Goal: Task Accomplishment & Management: Complete application form

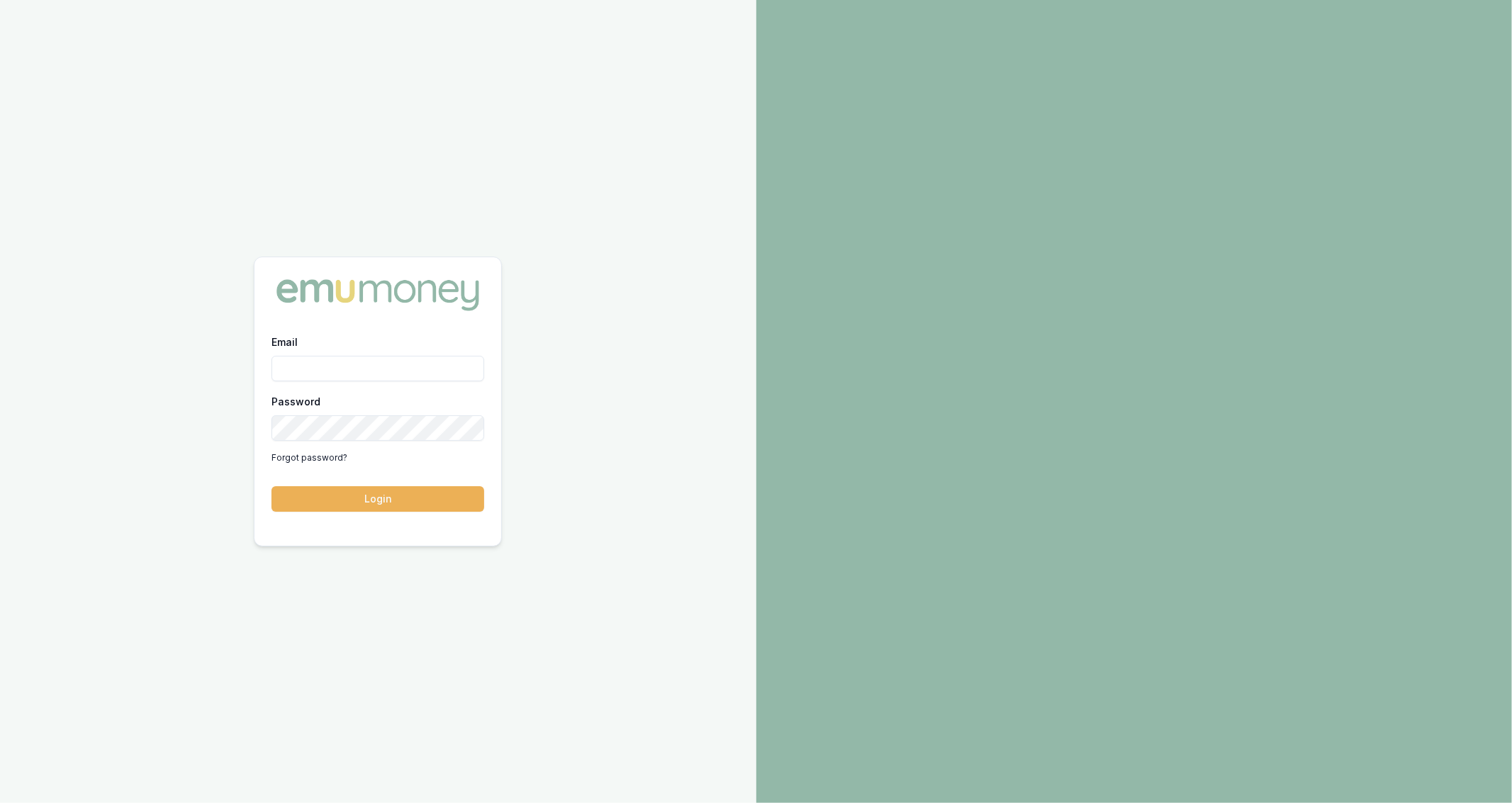
type input "jackson.fanfulla@emumoney.com.au"
click at [417, 500] on button "Login" at bounding box center [378, 499] width 213 height 26
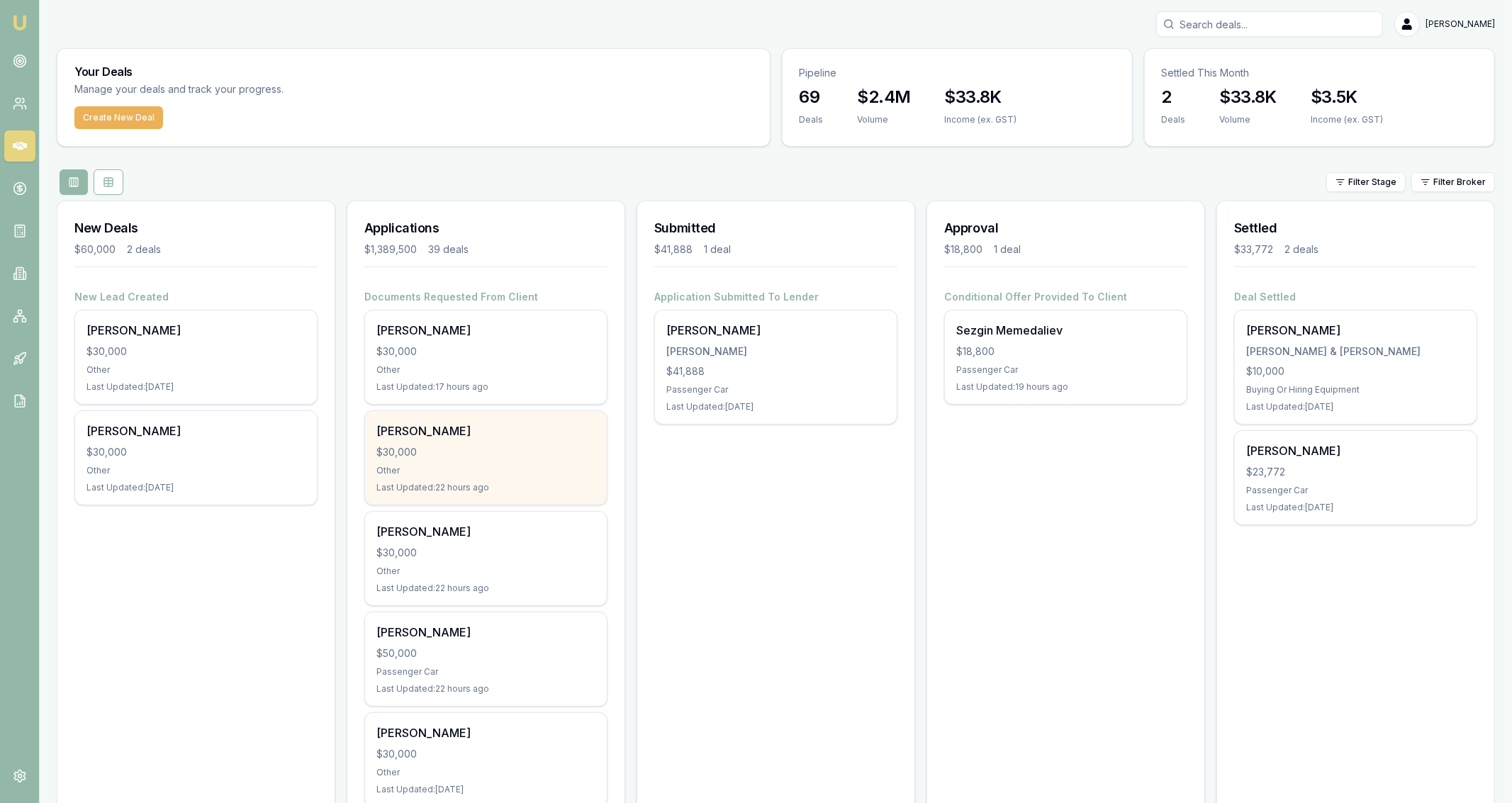
click at [429, 452] on div "$30,000" at bounding box center [486, 452] width 219 height 14
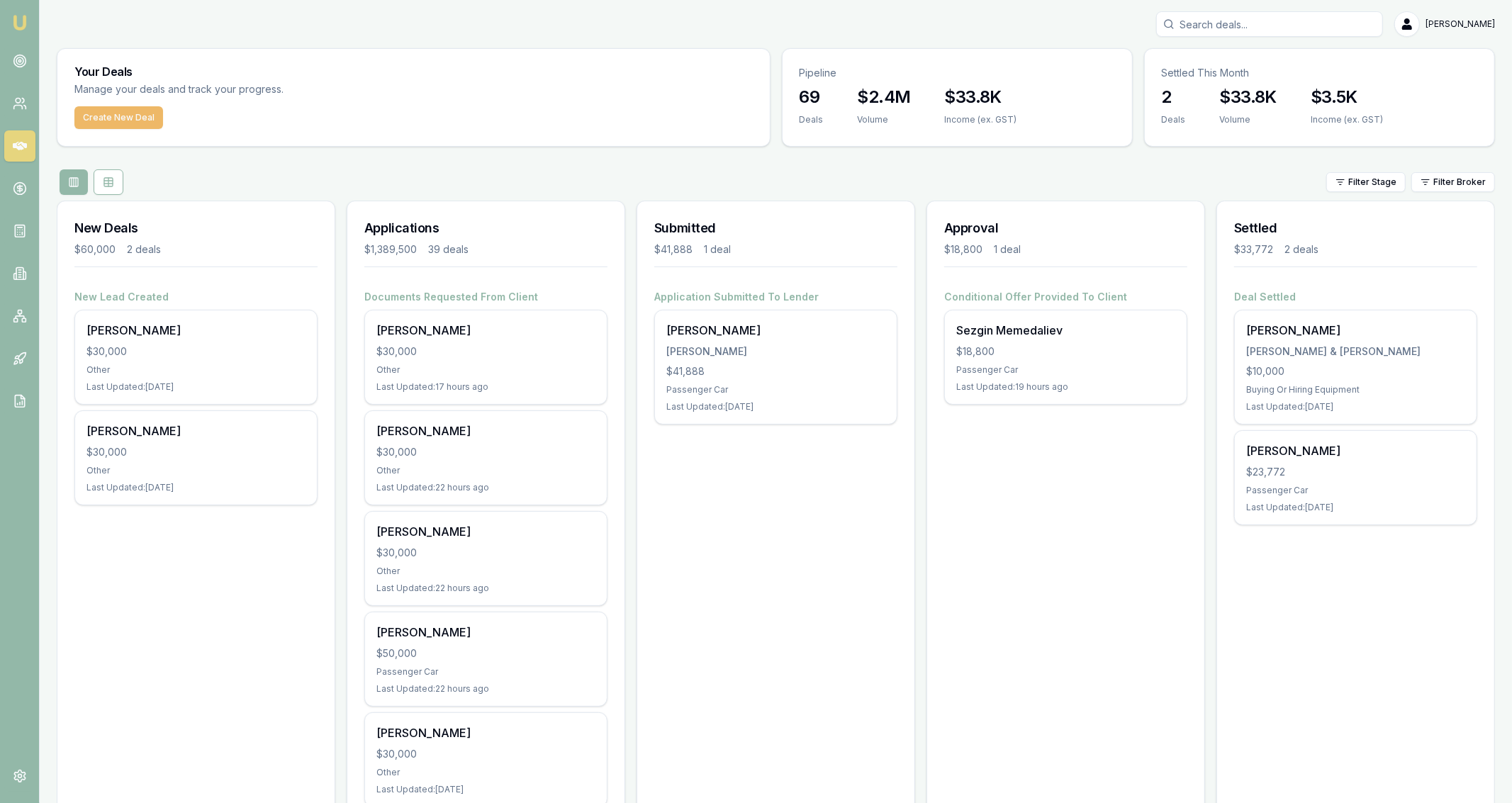
click at [103, 119] on button "Create New Deal" at bounding box center [119, 118] width 89 height 23
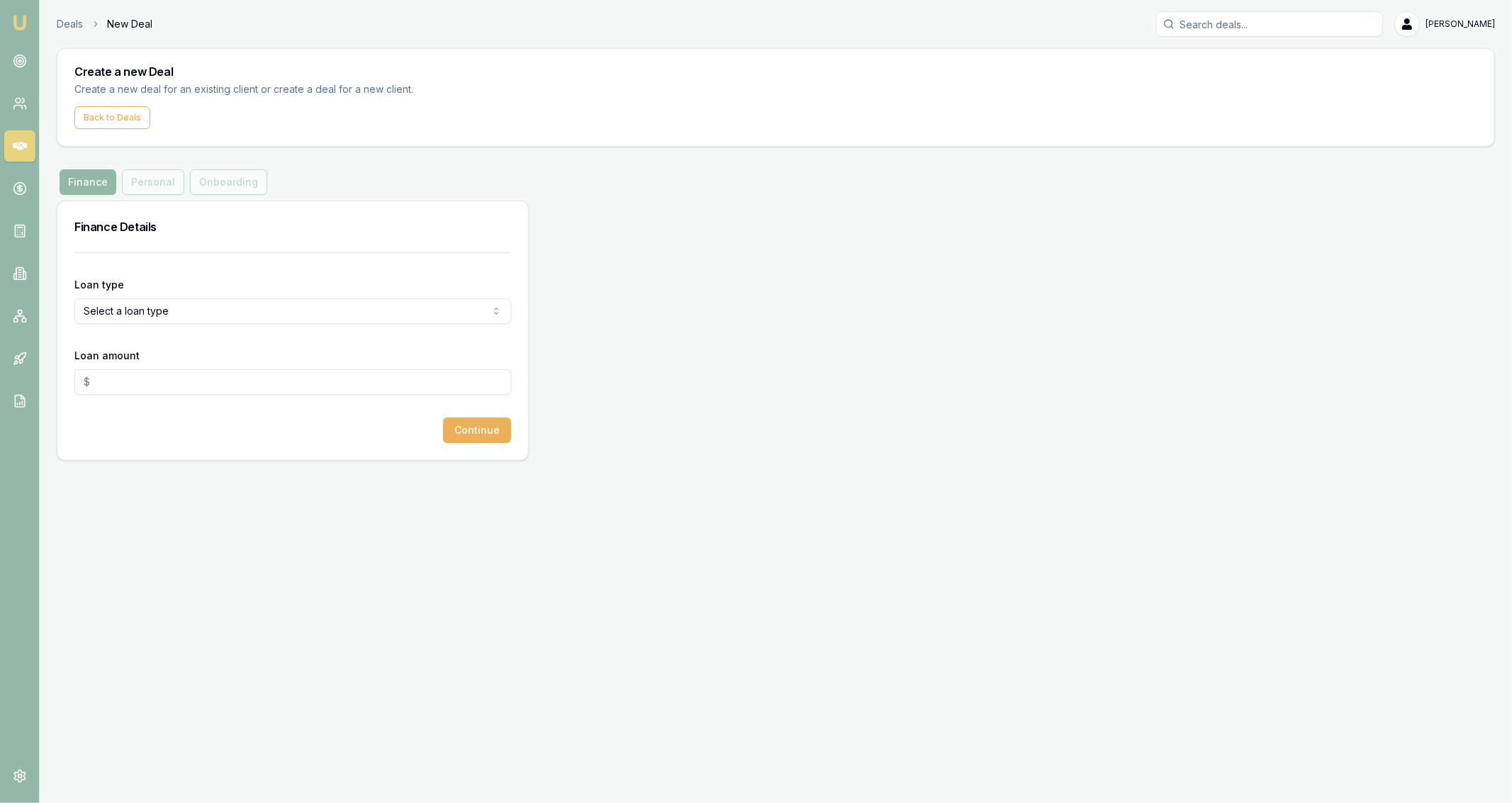
click at [339, 301] on html "Emu Broker Deals New Deal [PERSON_NAME] Fanfulla Toggle Menu Create a new Deal …" at bounding box center [756, 401] width 1512 height 803
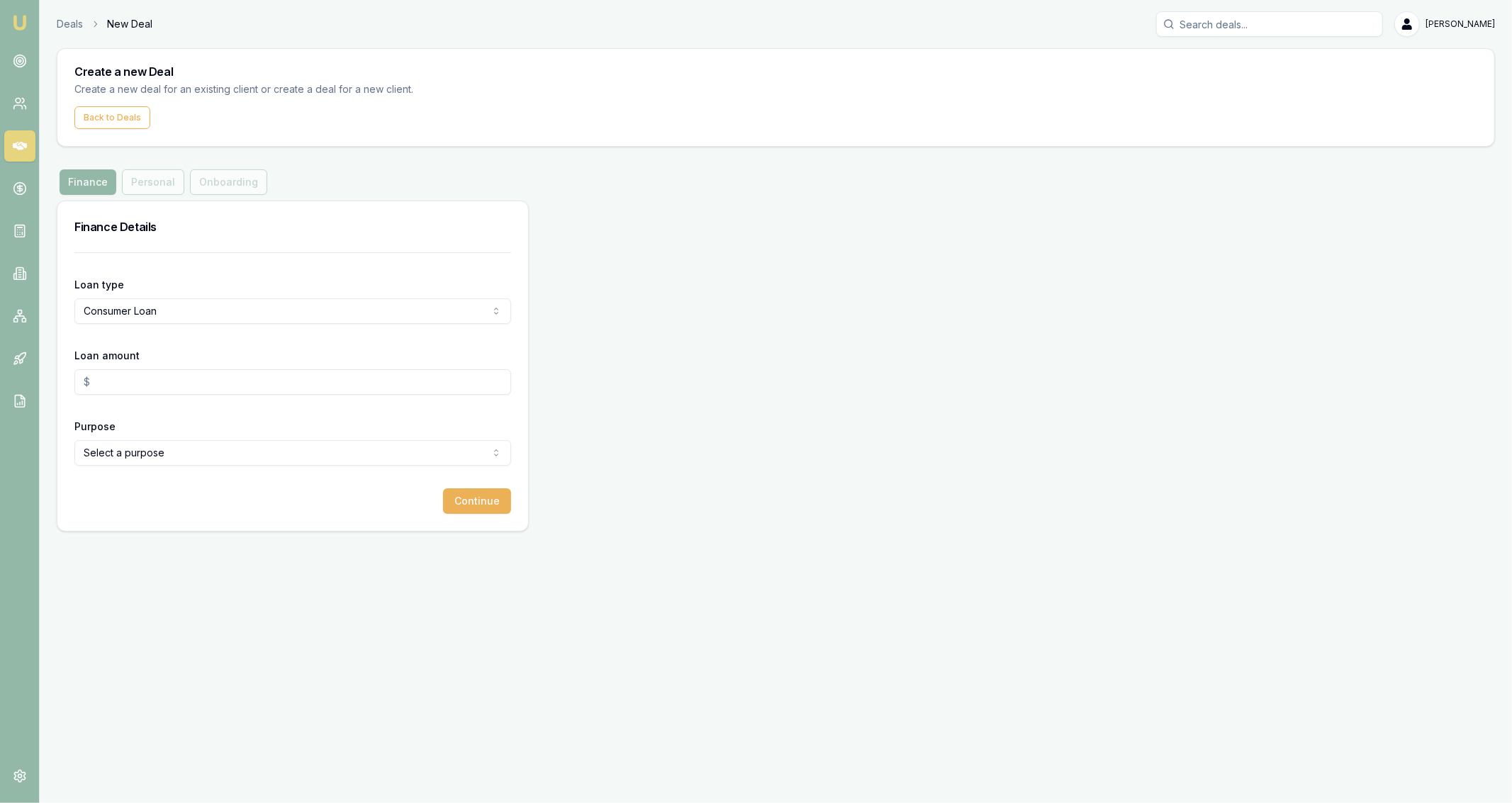
click at [247, 371] on input "Loan amount" at bounding box center [293, 382] width 437 height 26
type input "$30,000.00"
click at [207, 437] on div "Purpose Select a purpose Home Renovation Education Medical Travel Engagement Ri…" at bounding box center [293, 442] width 437 height 48
click at [206, 438] on div "Purpose Select a purpose Home Renovation Education Medical Travel Engagement Ri…" at bounding box center [293, 442] width 437 height 48
click at [206, 441] on html "Emu Broker Deals New Deal [PERSON_NAME] Fanfulla Toggle Menu Create a new Deal …" at bounding box center [756, 401] width 1512 height 803
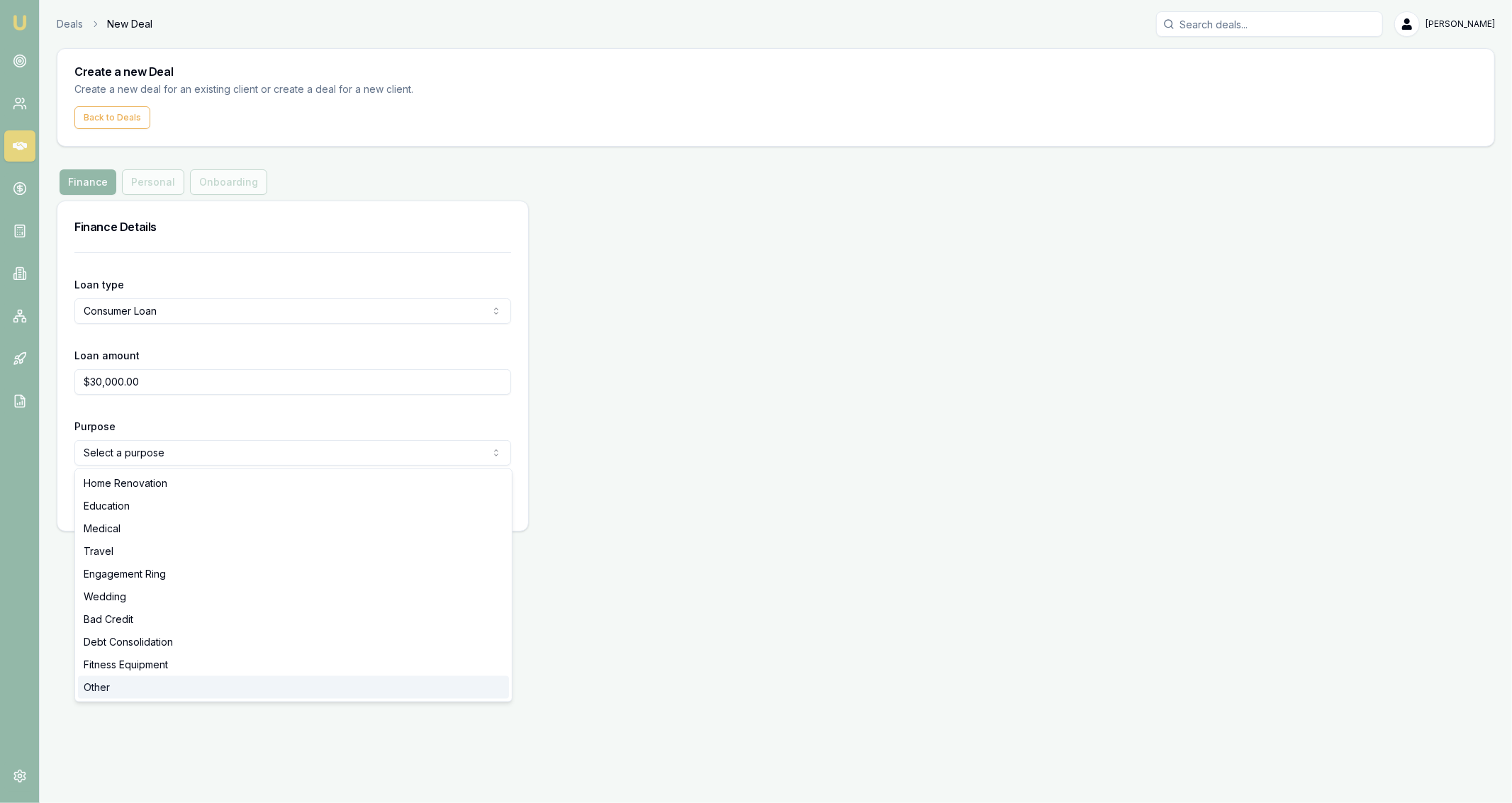
select select "OTHER"
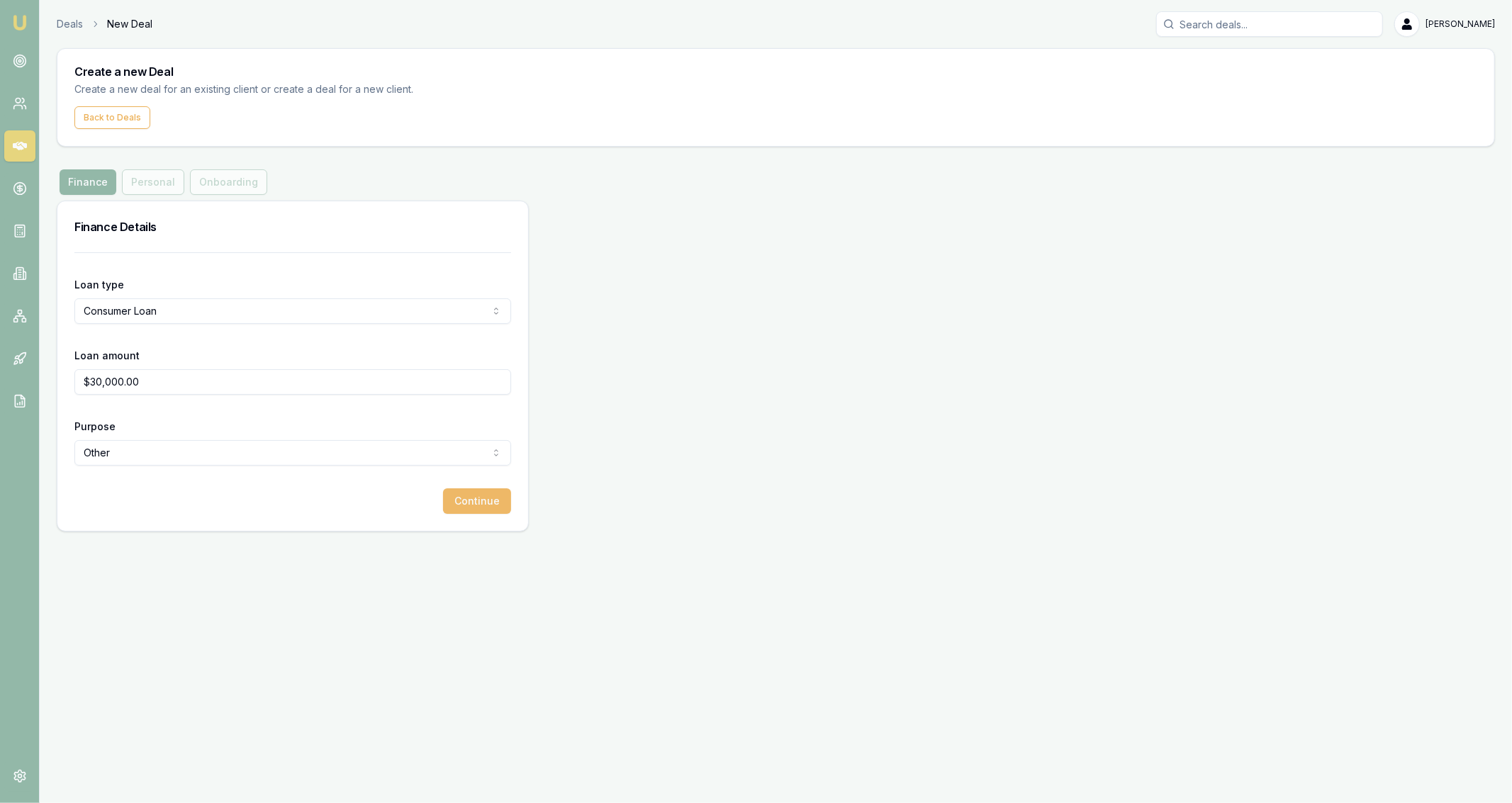
click at [455, 496] on button "Continue" at bounding box center [477, 500] width 68 height 26
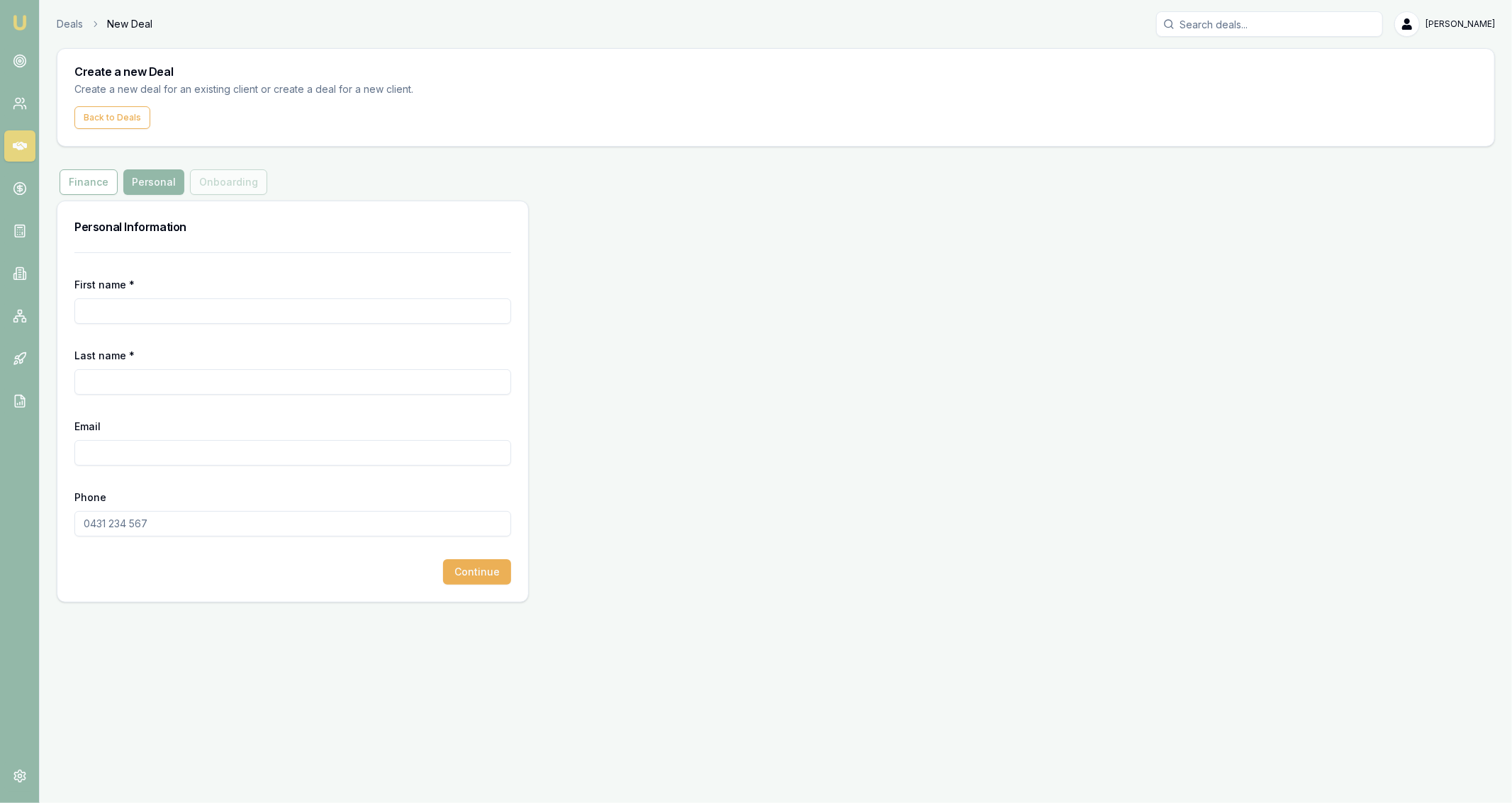
click at [200, 321] on input "First name *" at bounding box center [293, 310] width 437 height 26
type input "[PERSON_NAME]"
click at [188, 525] on input "Phone" at bounding box center [293, 523] width 437 height 26
paste input "0432 216 674"
type input "0432 216 674"
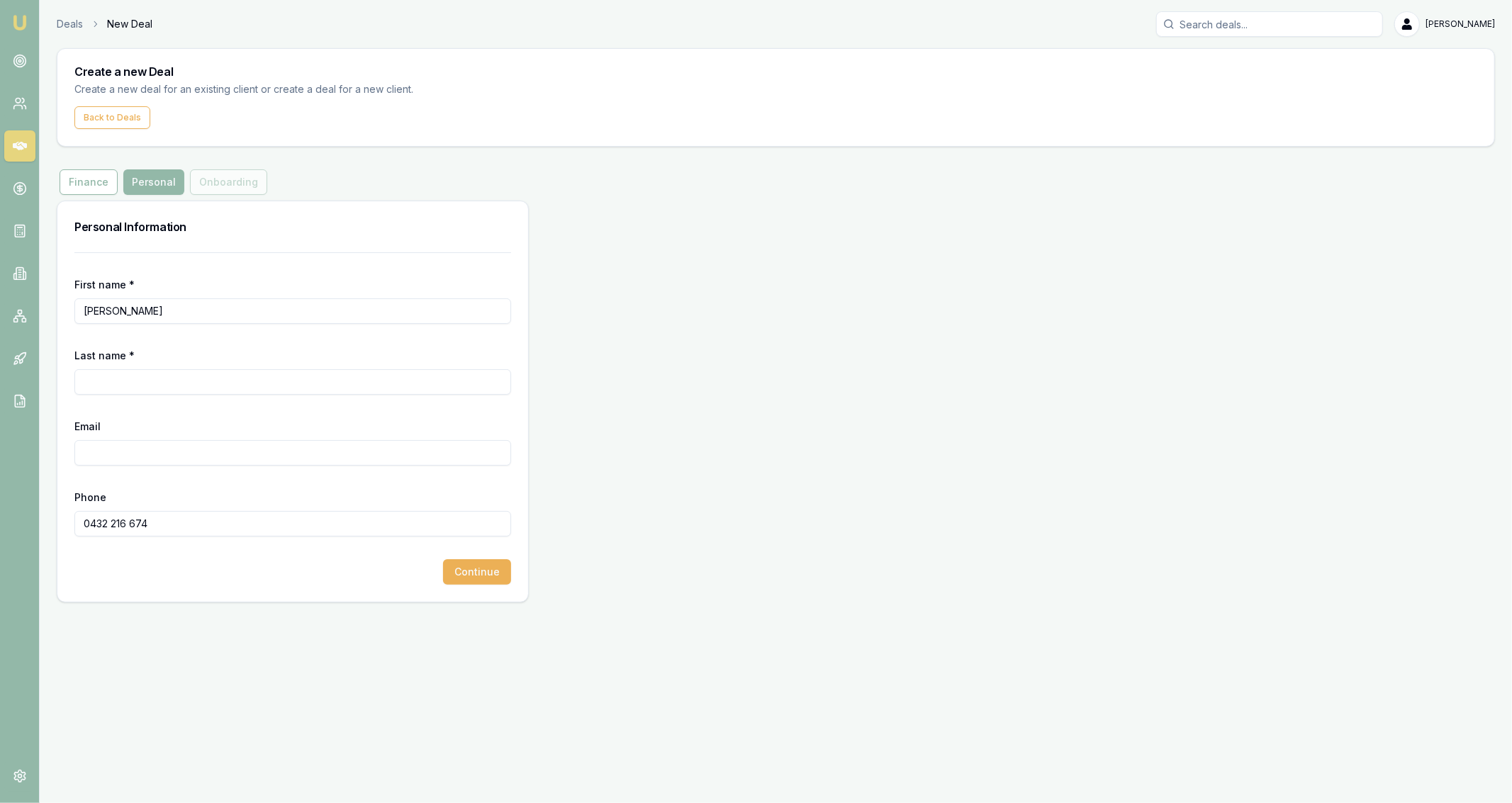
click at [94, 352] on label "Last name *" at bounding box center [105, 355] width 61 height 12
click at [103, 364] on div "Last name *" at bounding box center [293, 370] width 437 height 48
click at [110, 380] on input "Last name *" at bounding box center [293, 382] width 437 height 26
click at [94, 383] on input "[PERSON_NAME]" at bounding box center [293, 382] width 437 height 26
type input "[PERSON_NAME]"
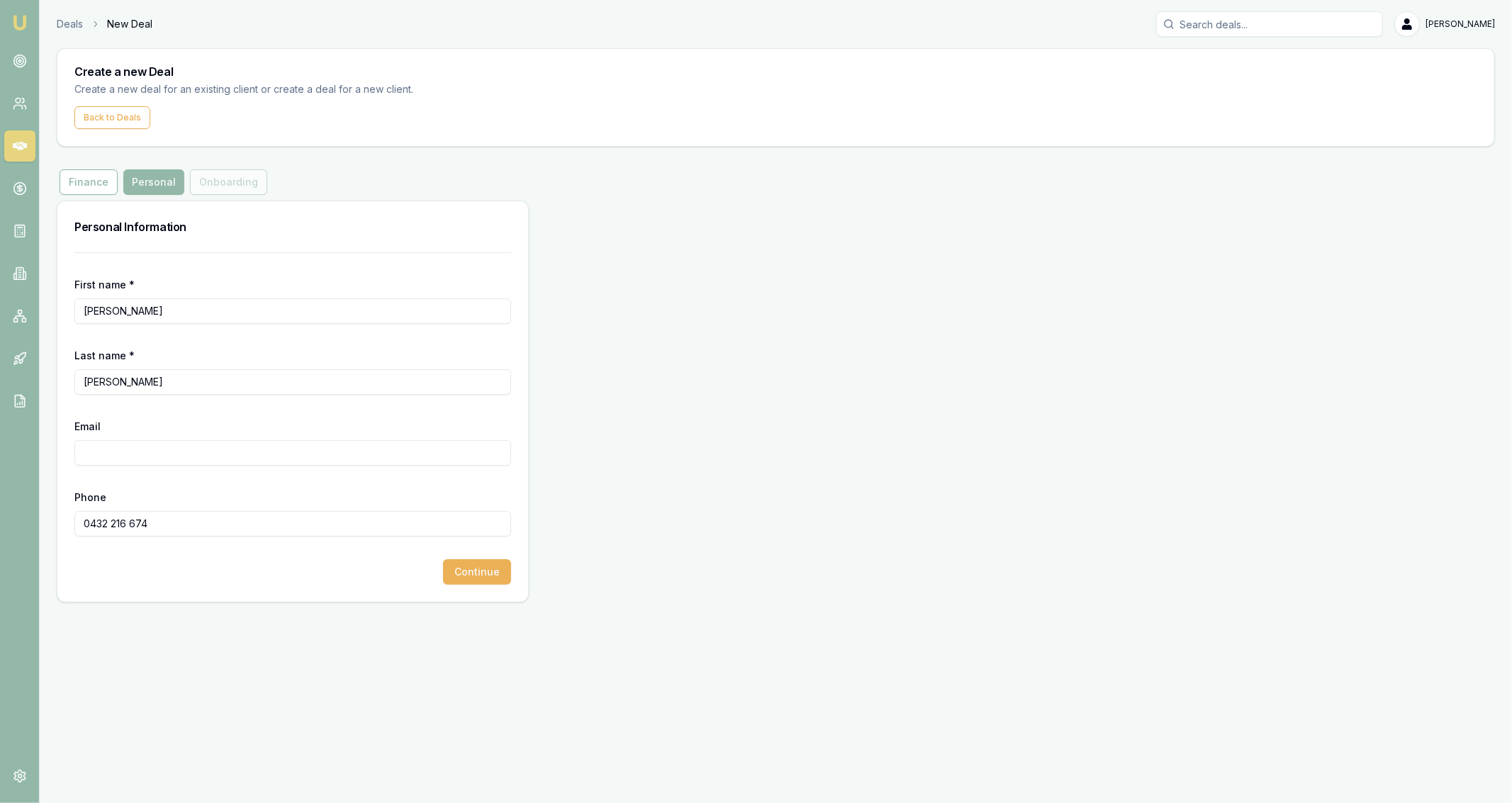
click at [151, 458] on input "Email" at bounding box center [293, 453] width 437 height 26
paste input "[PERSON_NAME][EMAIL_ADDRESS][PERSON_NAME][DOMAIN_NAME]"
type input "[PERSON_NAME][EMAIL_ADDRESS][PERSON_NAME][DOMAIN_NAME]"
click at [478, 572] on button "Continue" at bounding box center [477, 572] width 68 height 26
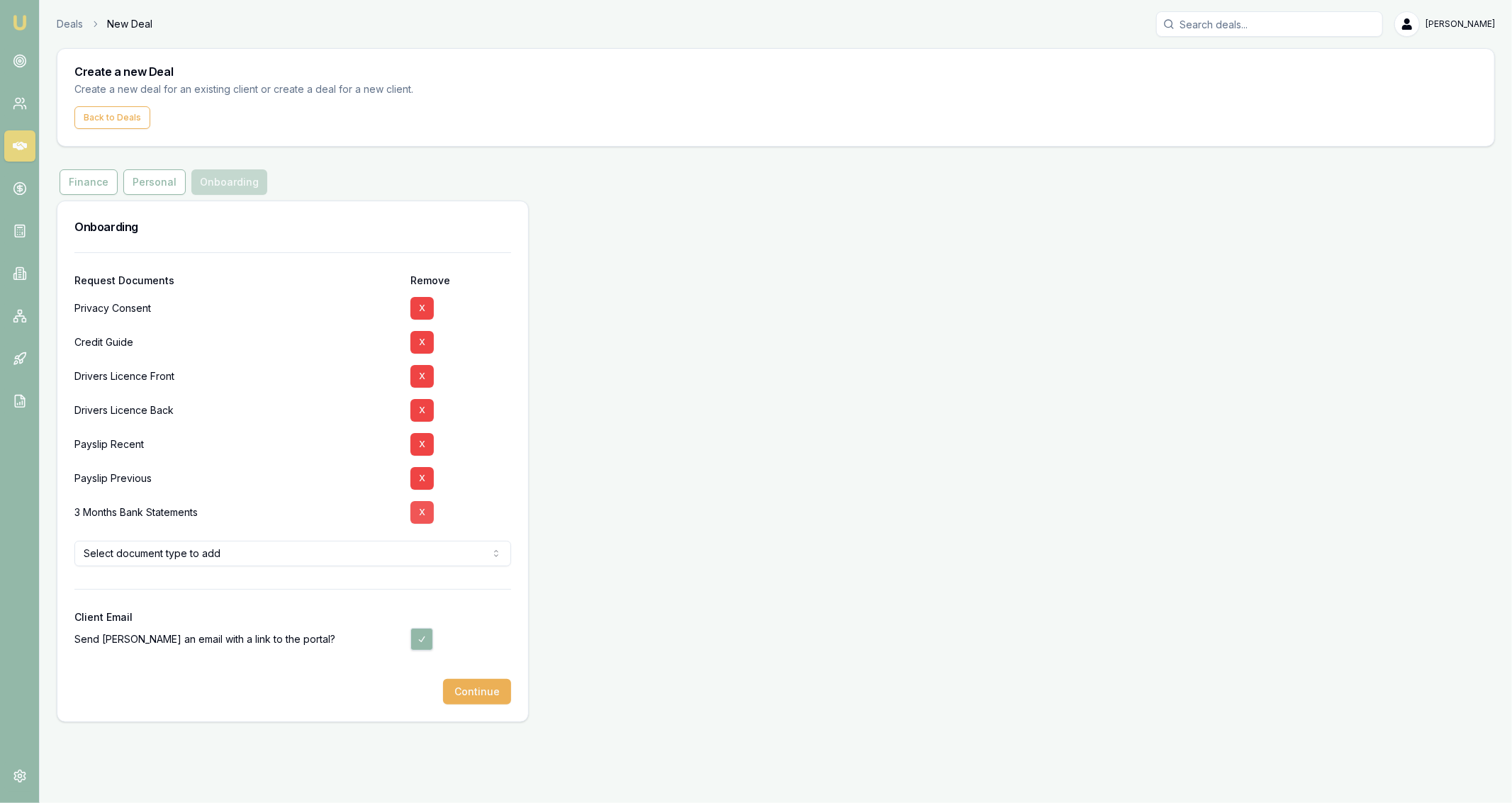
click at [423, 509] on button "X" at bounding box center [422, 513] width 24 height 23
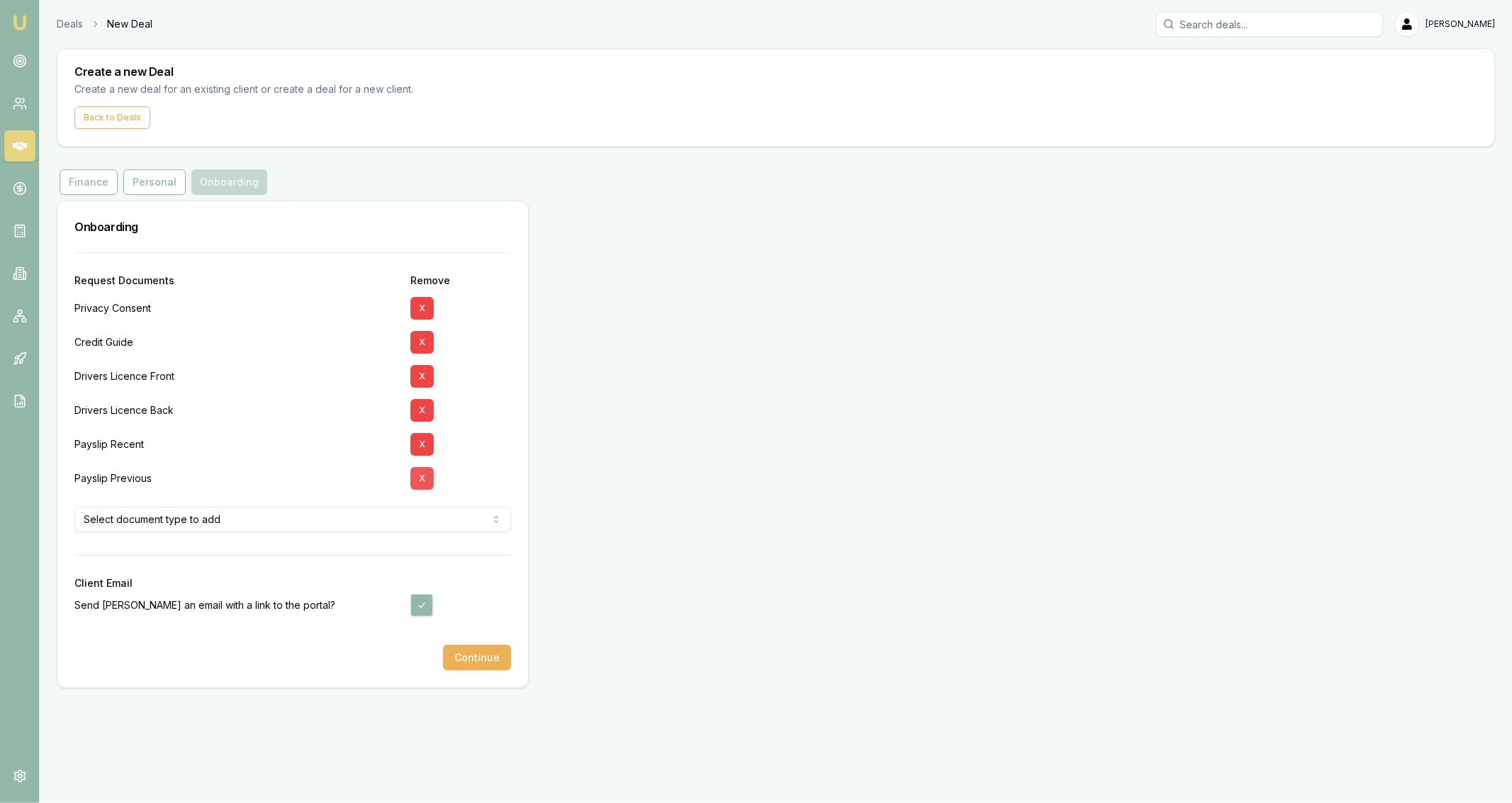
click at [423, 482] on button "X" at bounding box center [422, 478] width 24 height 23
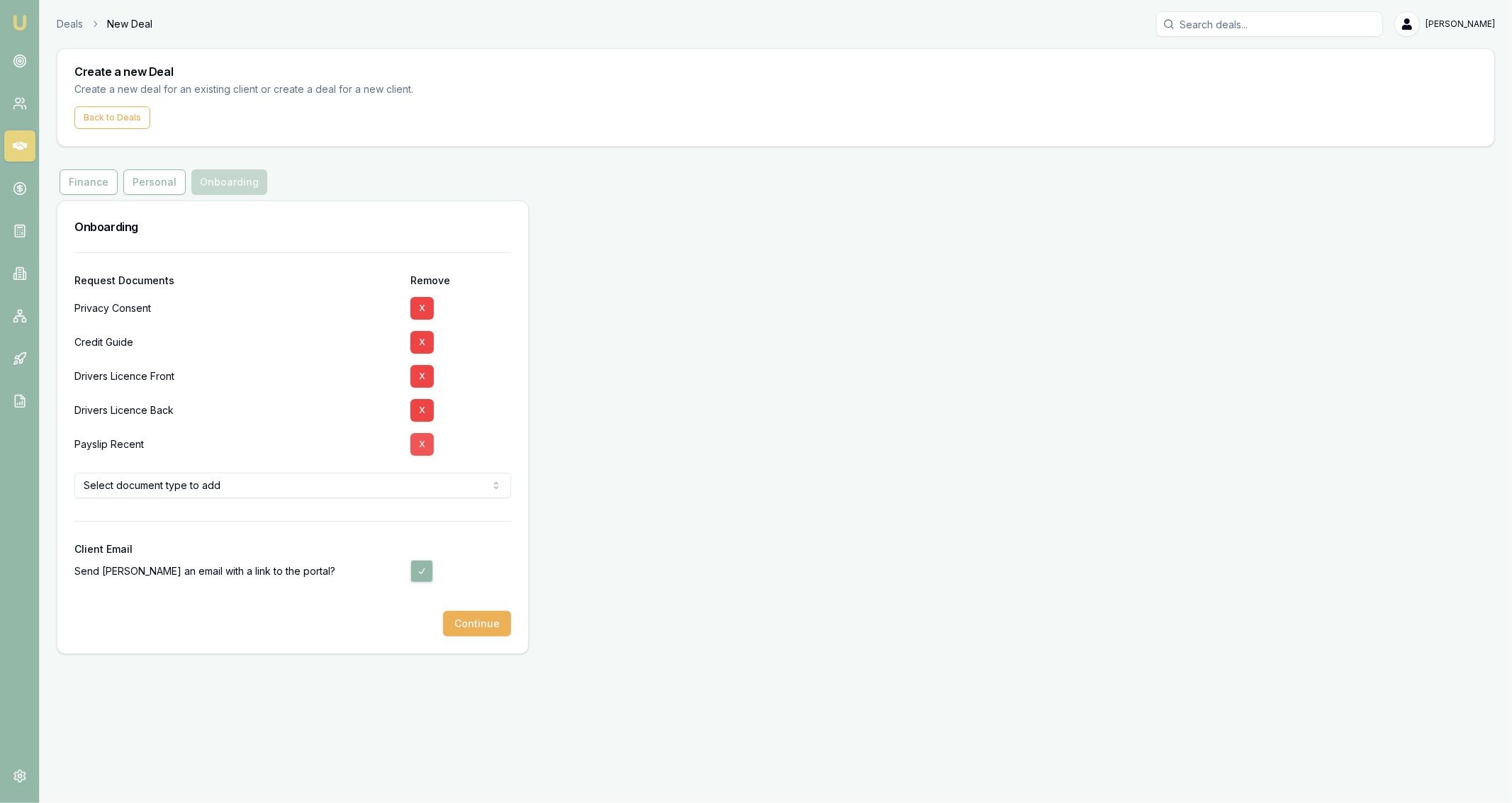
click at [422, 455] on button "X" at bounding box center [422, 445] width 24 height 23
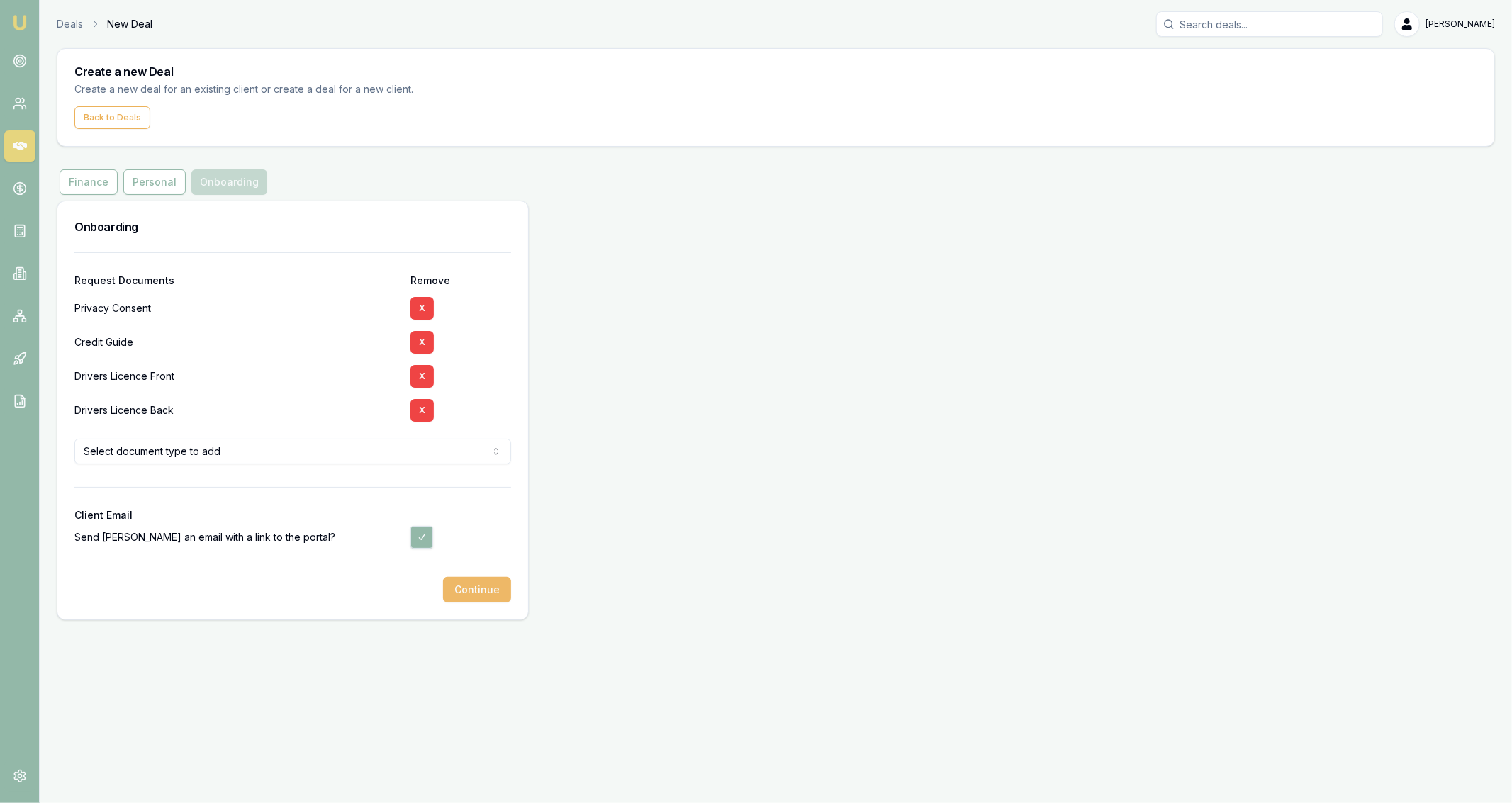
click at [486, 592] on button "Continue" at bounding box center [477, 589] width 68 height 26
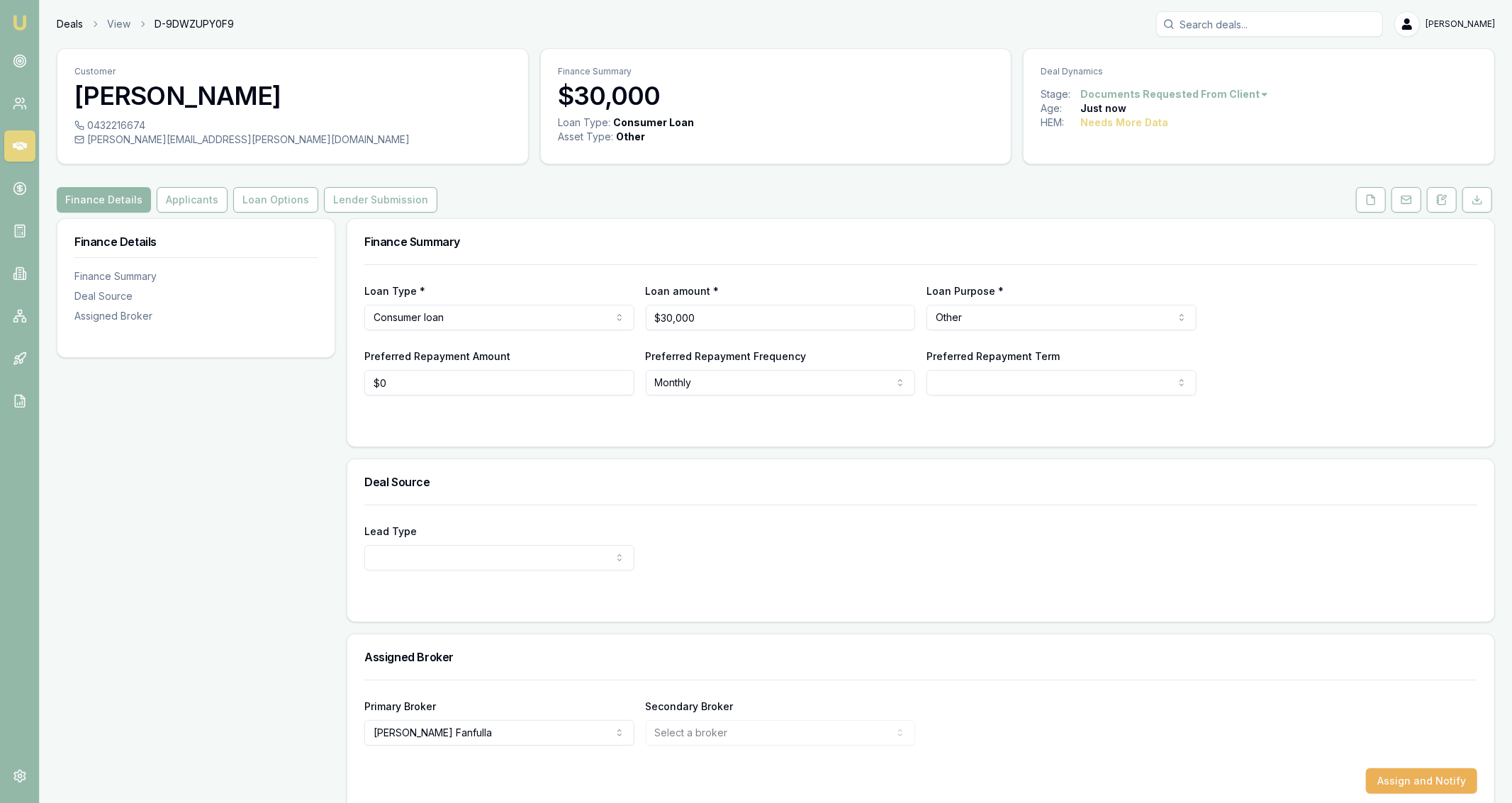
click at [68, 24] on link "Deals" at bounding box center [69, 24] width 26 height 14
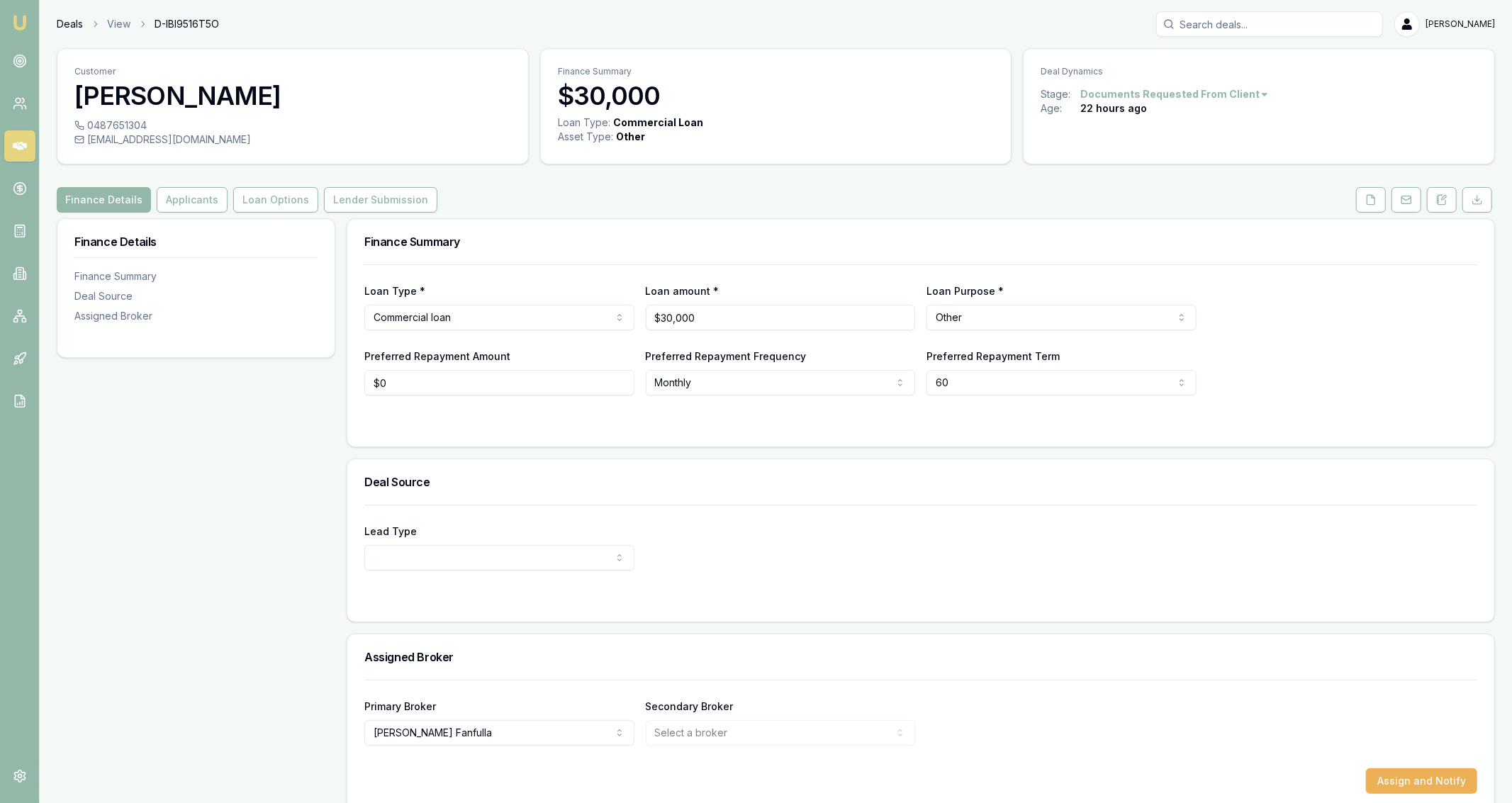
click at [82, 31] on link "Deals" at bounding box center [69, 24] width 26 height 14
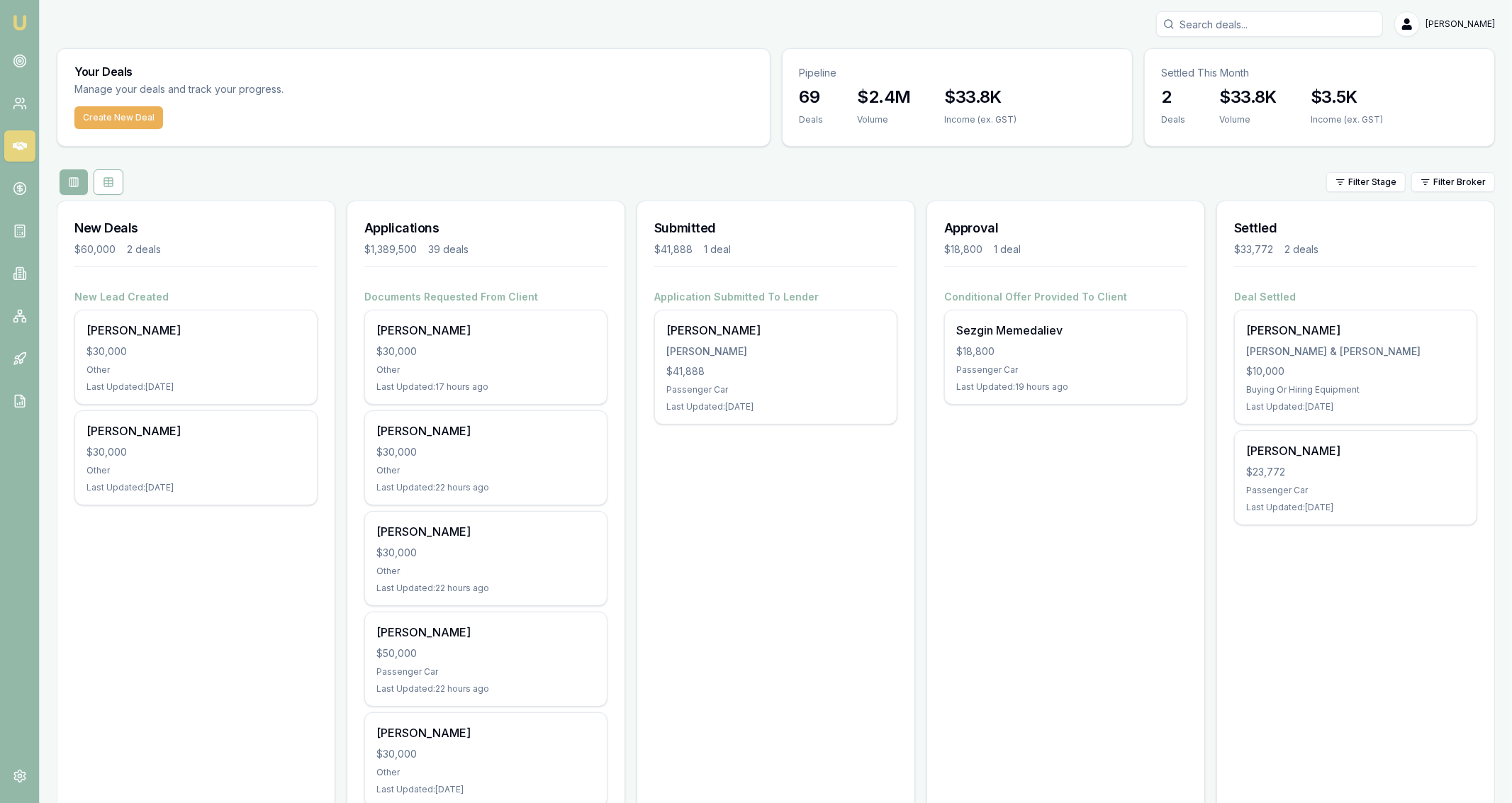
click at [1260, 24] on input "Search deals" at bounding box center [1270, 24] width 227 height 26
type input "jeff"
click at [1130, 142] on div "Pipeline 69 Deals $2.4M Volume $33.8K Income (ex. GST)" at bounding box center [957, 98] width 351 height 99
